Goal: Task Accomplishment & Management: Manage account settings

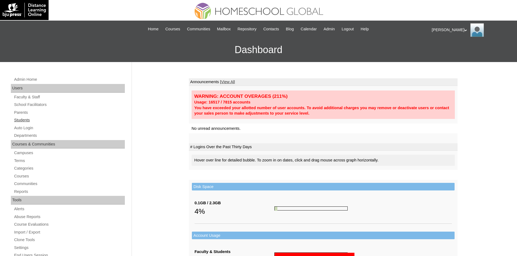
click at [15, 119] on link "Students" at bounding box center [69, 120] width 111 height 7
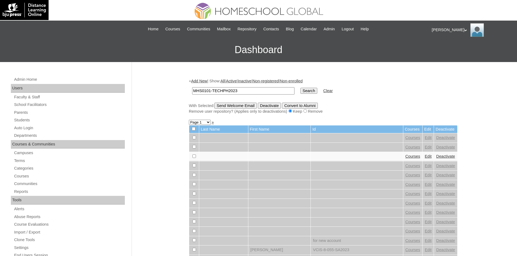
type input "MHS0101-TECHPH2023"
click at [300, 92] on input "Search" at bounding box center [308, 91] width 17 height 6
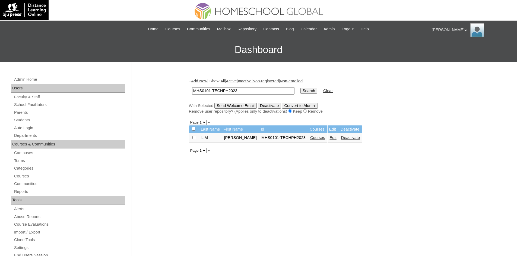
click at [330, 139] on link "Edit" at bounding box center [333, 138] width 7 height 4
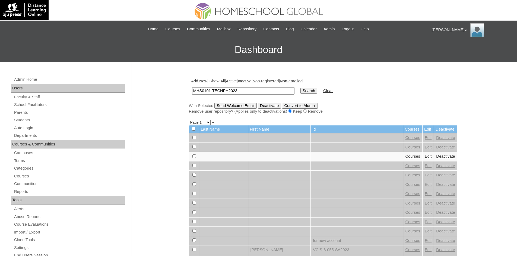
type input "MHS0101-TECHPH2023"
click at [300, 90] on input "Search" at bounding box center [308, 91] width 17 height 6
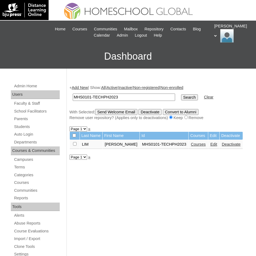
click at [191, 143] on link "Courses" at bounding box center [198, 144] width 15 height 4
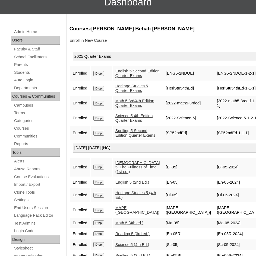
scroll to position [81, 0]
